Goal: Check status: Check status

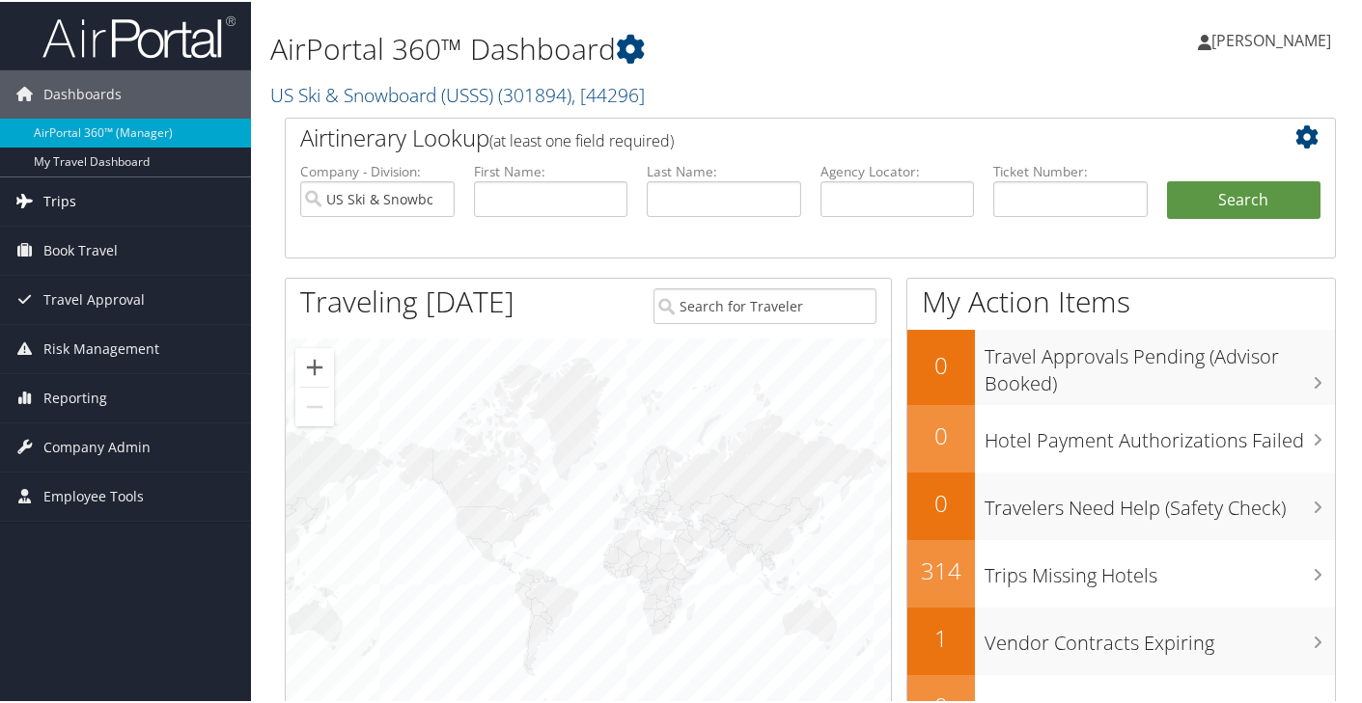
click at [45, 208] on span "Trips" at bounding box center [59, 200] width 33 height 48
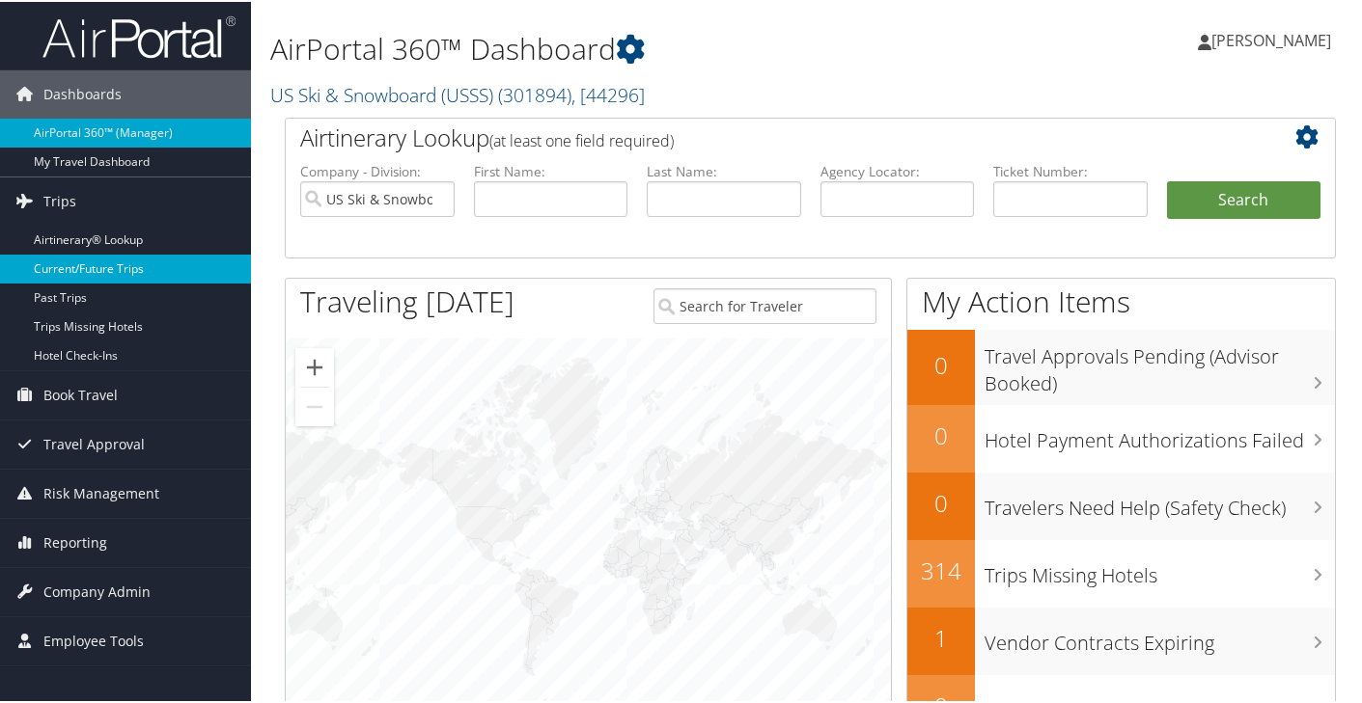
click at [132, 261] on link "Current/Future Trips" at bounding box center [125, 267] width 251 height 29
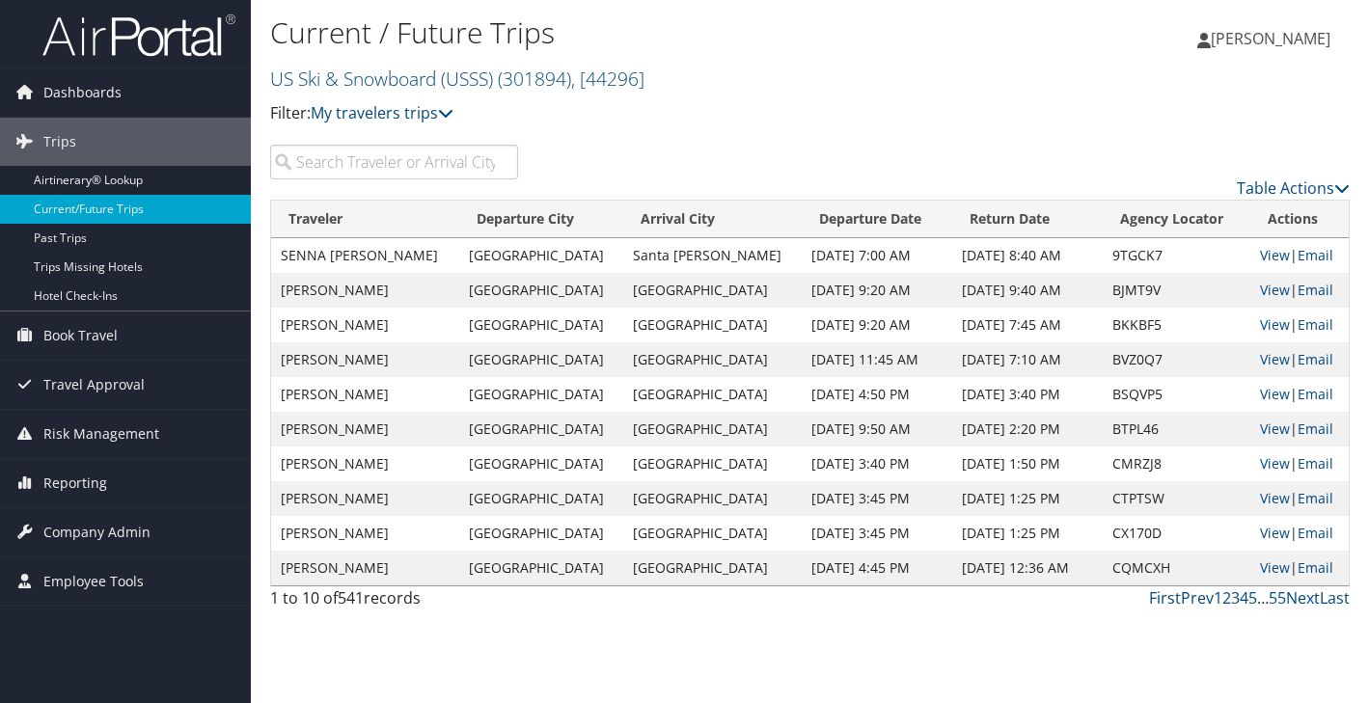
click at [393, 165] on input "search" at bounding box center [394, 162] width 248 height 35
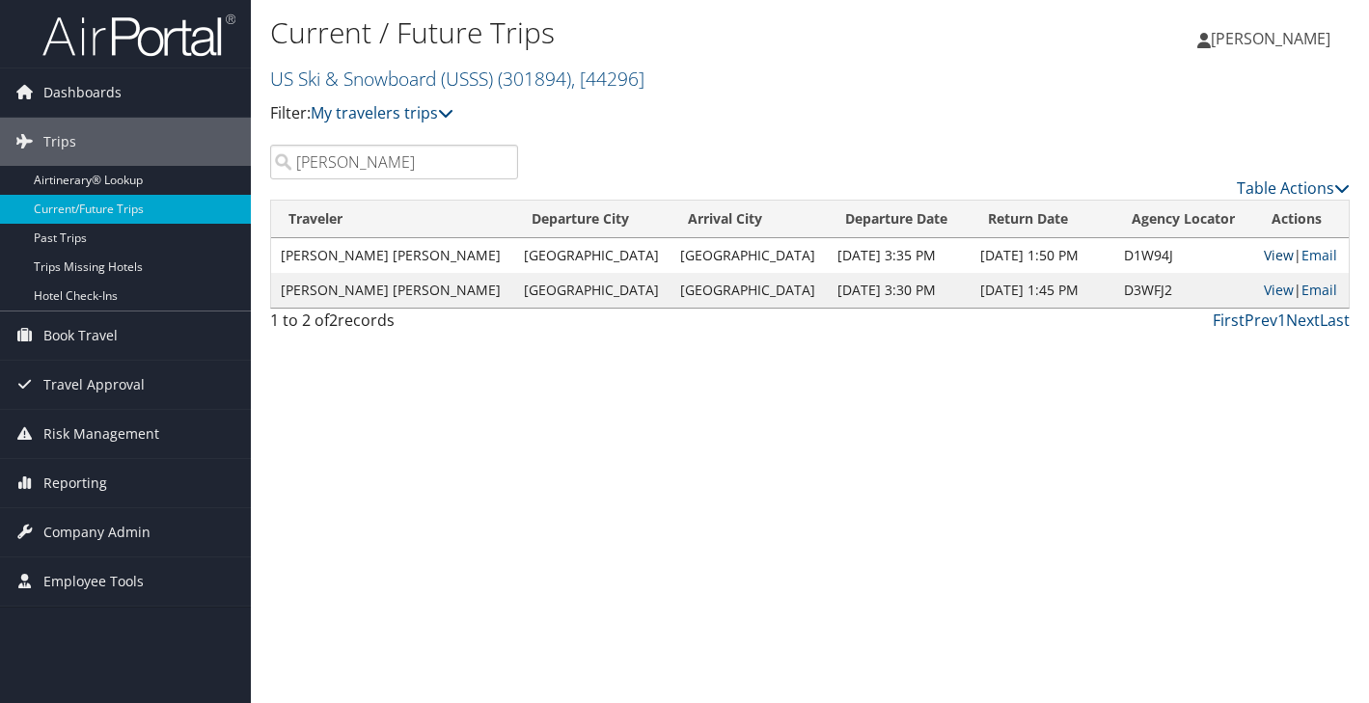
type input "[PERSON_NAME]"
click at [1269, 261] on link "View" at bounding box center [1279, 255] width 30 height 18
